Goal: Navigation & Orientation: Find specific page/section

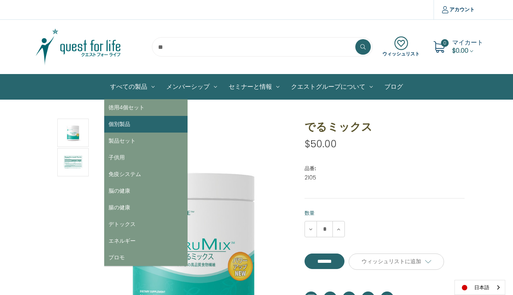
click at [116, 122] on link "個別製品" at bounding box center [145, 124] width 83 height 17
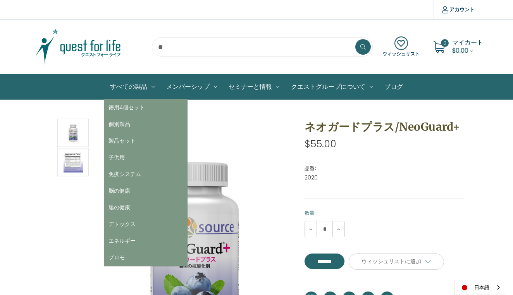
click at [134, 86] on link "すべての製品" at bounding box center [132, 86] width 56 height 25
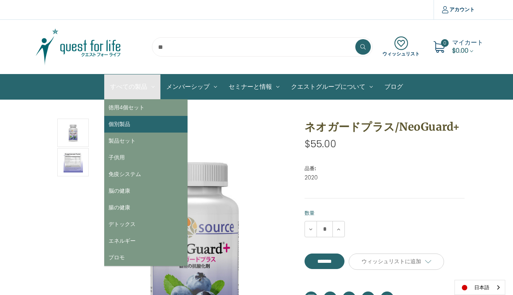
click at [124, 125] on link "個別製品" at bounding box center [145, 124] width 83 height 17
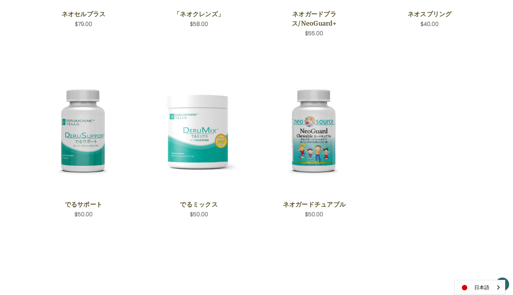
scroll to position [285, 0]
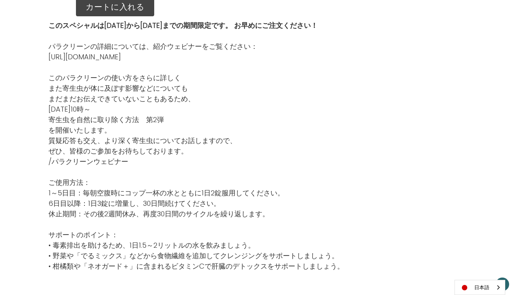
scroll to position [1446, 0]
